Goal: Complete application form

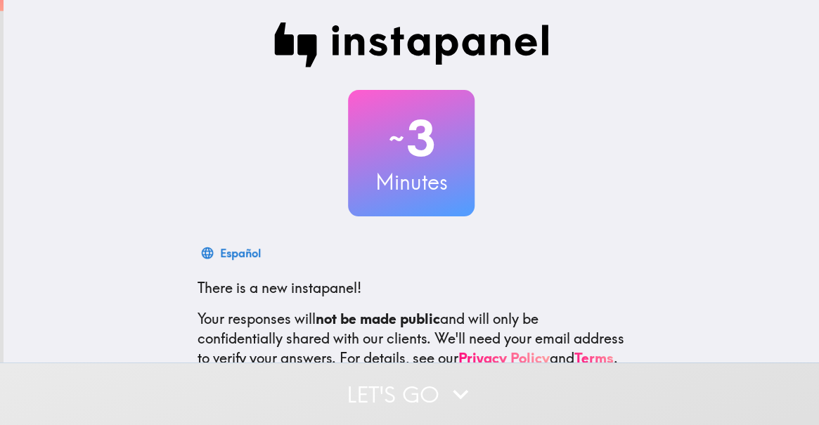
click at [307, 380] on button "Let's go" at bounding box center [409, 394] width 819 height 63
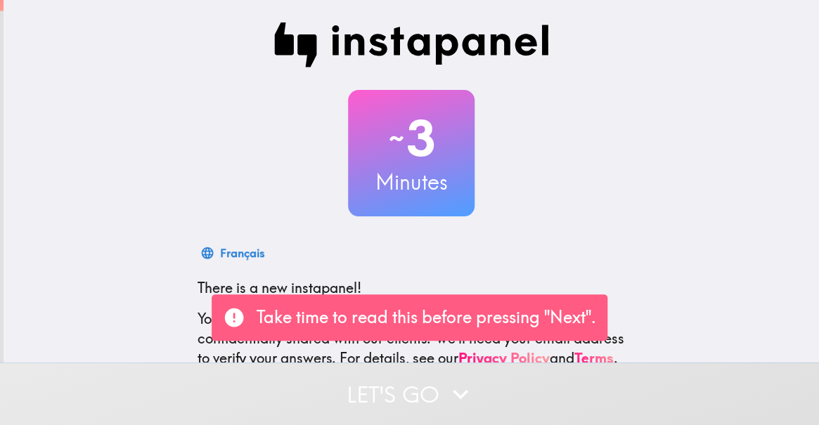
scroll to position [160, 0]
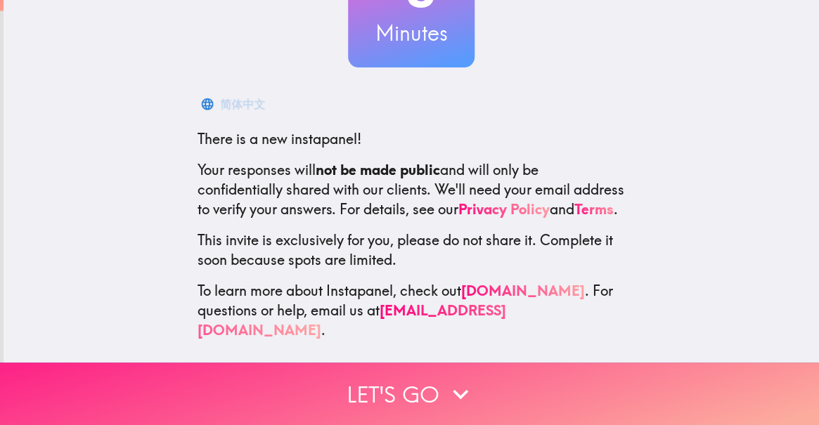
click at [454, 379] on icon "button" at bounding box center [460, 394] width 31 height 31
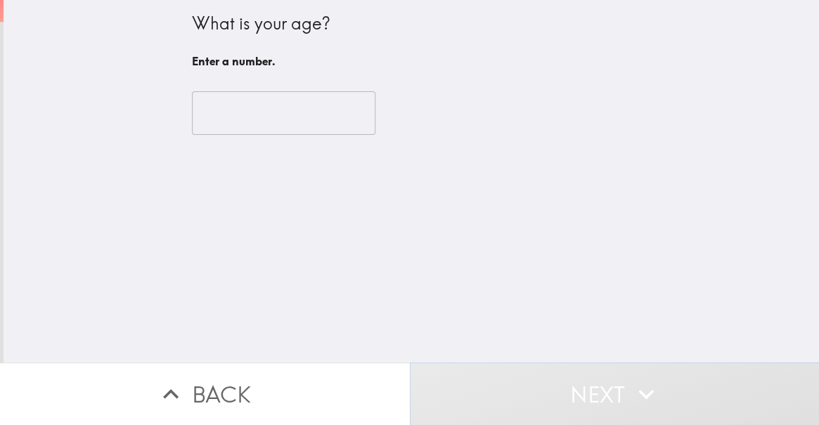
scroll to position [0, 0]
click at [216, 115] on input "number" at bounding box center [284, 113] width 184 height 44
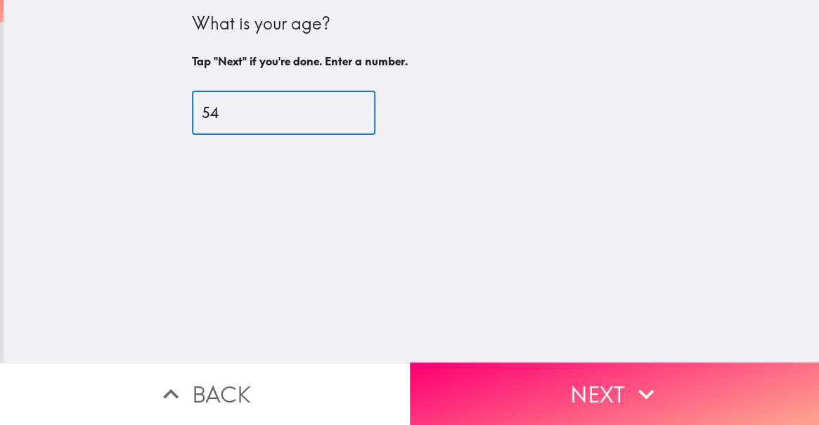
type input "54"
click at [77, 154] on div "What is your age? Tap "Next" if you're done. Enter a number. 54 ​" at bounding box center [412, 181] width 816 height 363
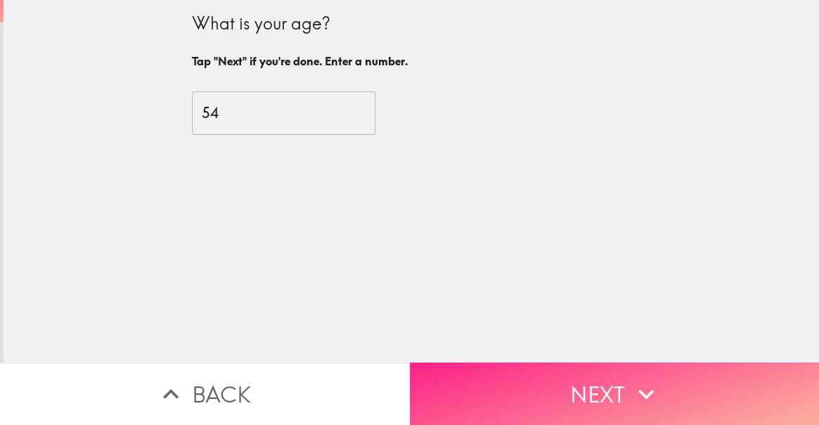
click at [481, 390] on button "Next" at bounding box center [615, 394] width 410 height 63
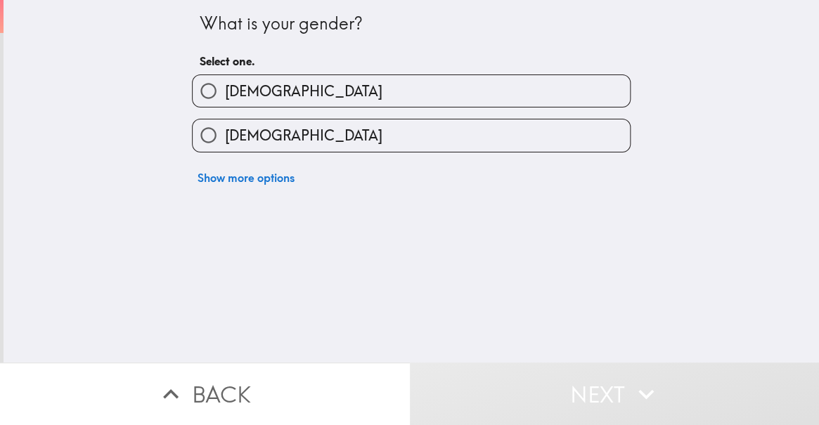
click at [206, 102] on input "[DEMOGRAPHIC_DATA]" at bounding box center [209, 91] width 32 height 32
radio input "true"
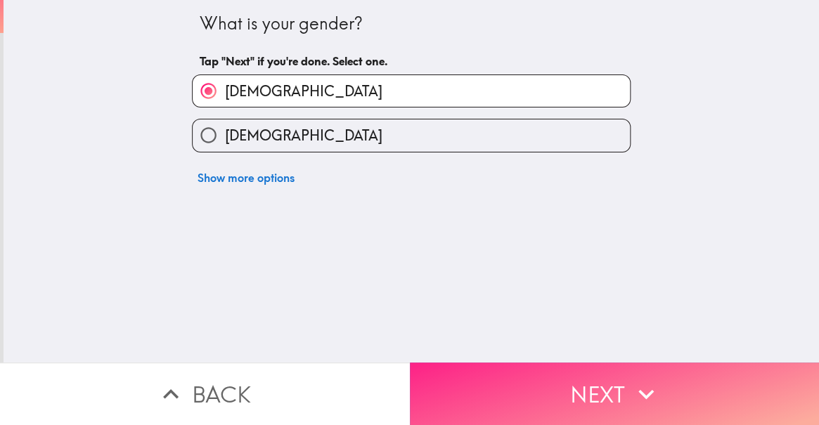
click at [492, 372] on button "Next" at bounding box center [615, 394] width 410 height 63
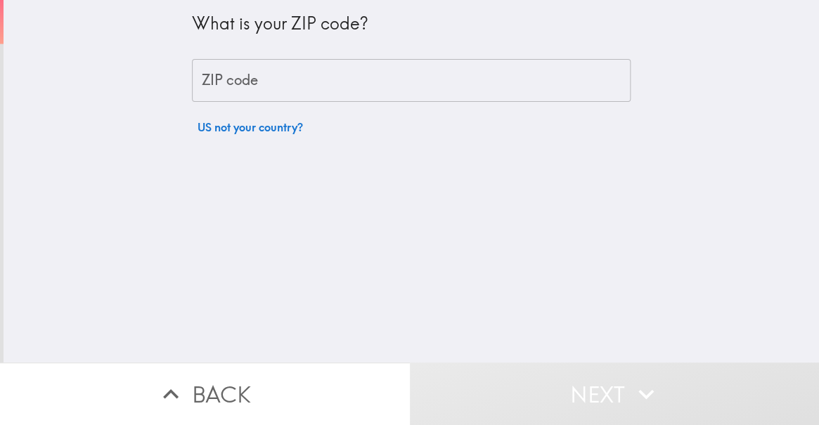
click at [214, 84] on div "ZIP code ZIP code" at bounding box center [411, 81] width 439 height 44
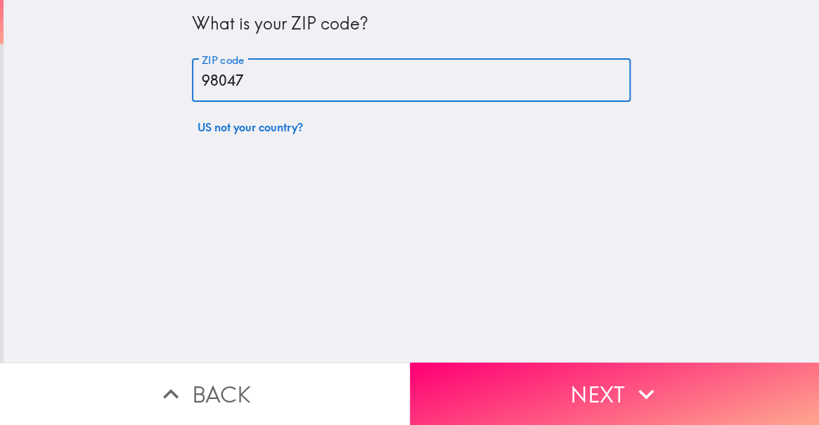
type input "98047"
click at [120, 143] on div "What is your ZIP code? ZIP code 98047 ZIP code US not your country?" at bounding box center [412, 181] width 816 height 363
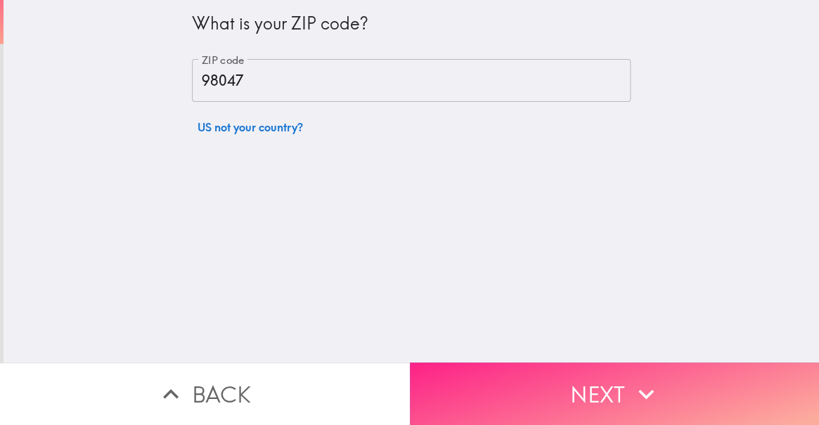
click at [506, 387] on button "Next" at bounding box center [615, 394] width 410 height 63
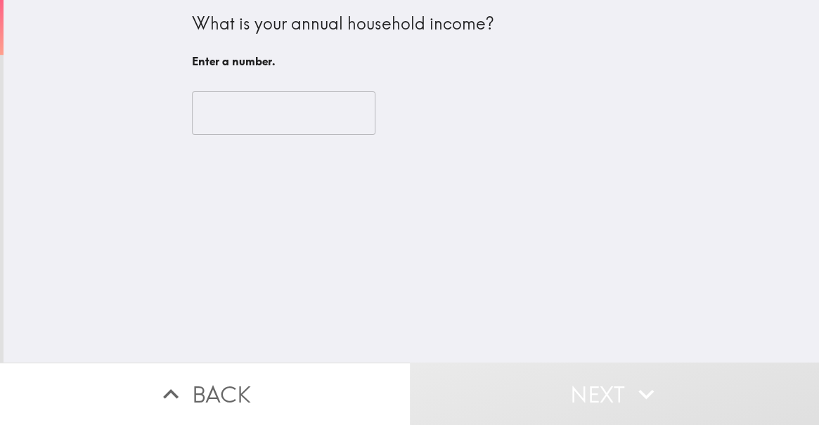
click at [237, 112] on input "number" at bounding box center [284, 113] width 184 height 44
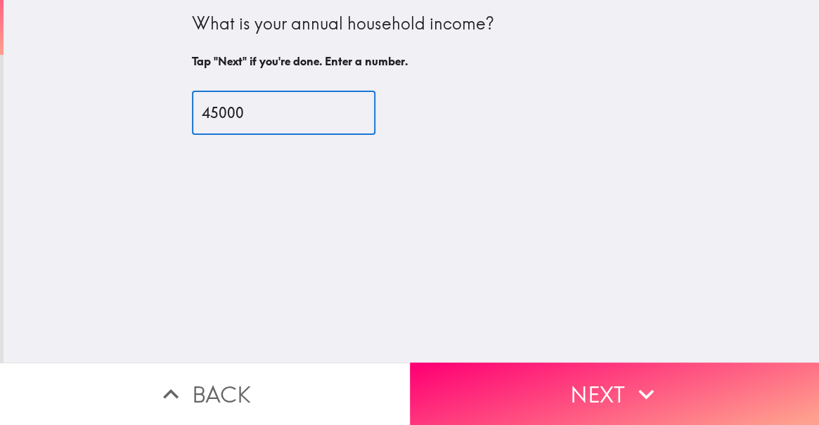
type input "45000"
click at [479, 176] on div "What is your annual household income? Tap "Next" if you're done. Enter a number…" at bounding box center [412, 181] width 816 height 363
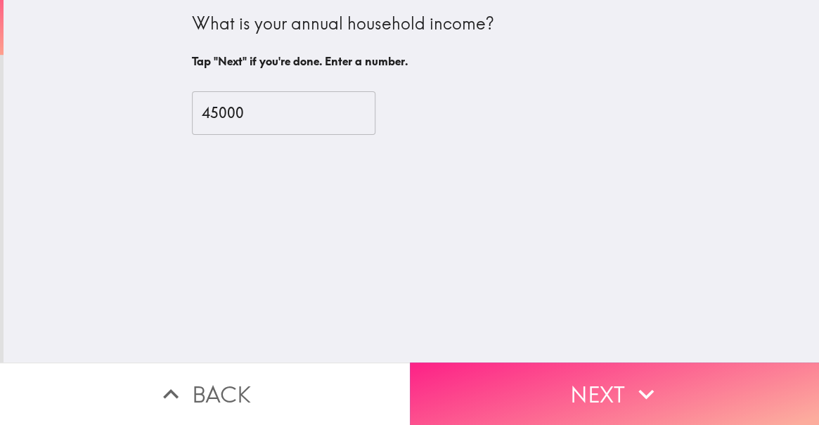
click at [499, 394] on button "Next" at bounding box center [615, 394] width 410 height 63
